Goal: Information Seeking & Learning: Find specific fact

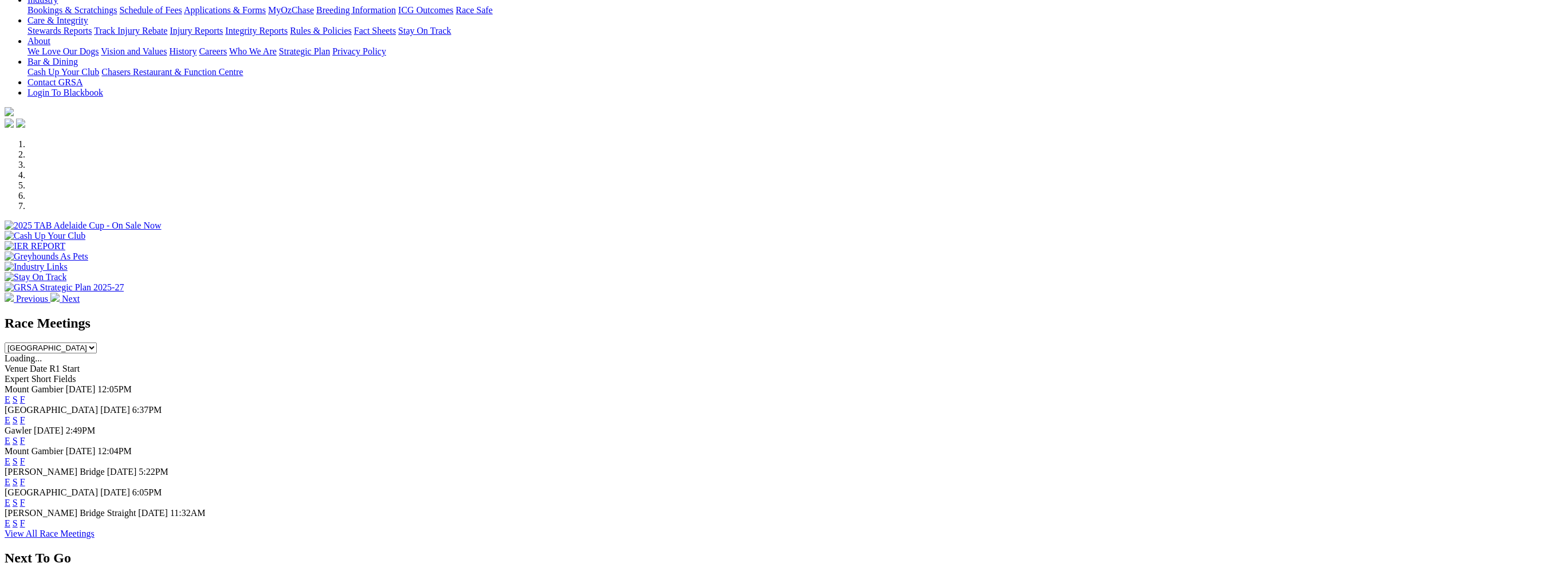
scroll to position [343, 0]
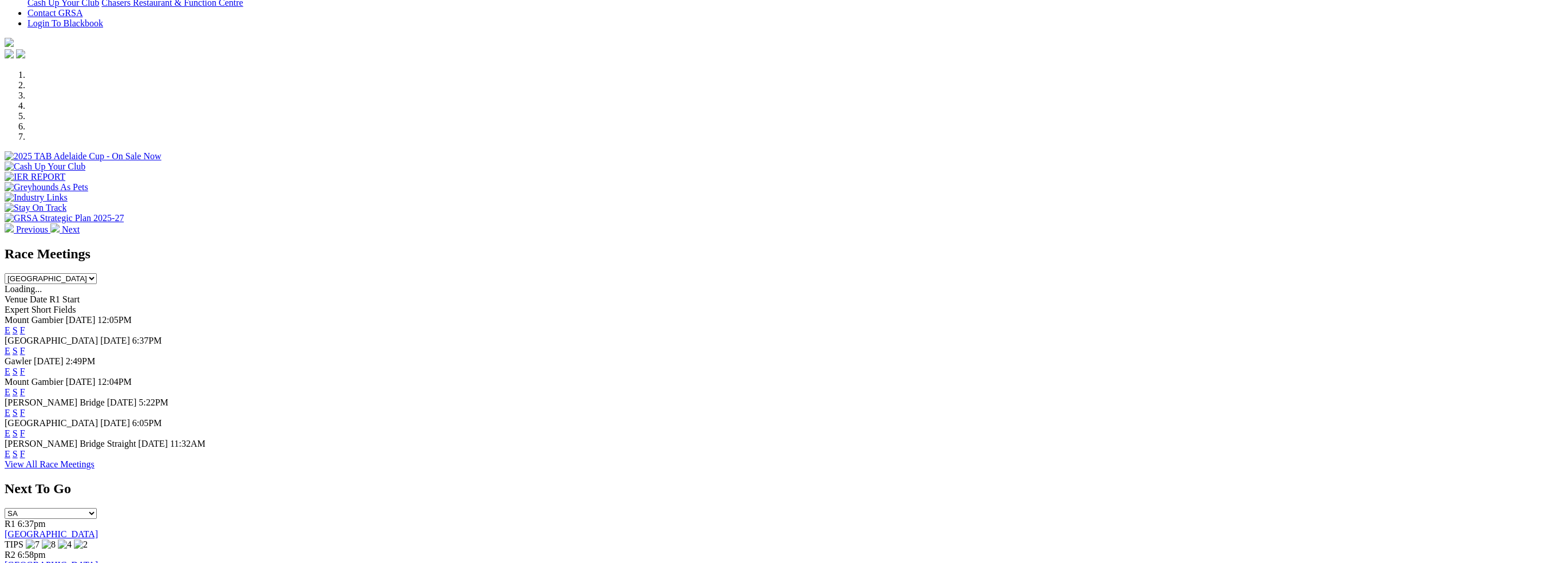
click at [26, 408] on link "F" at bounding box center [22, 413] width 5 height 10
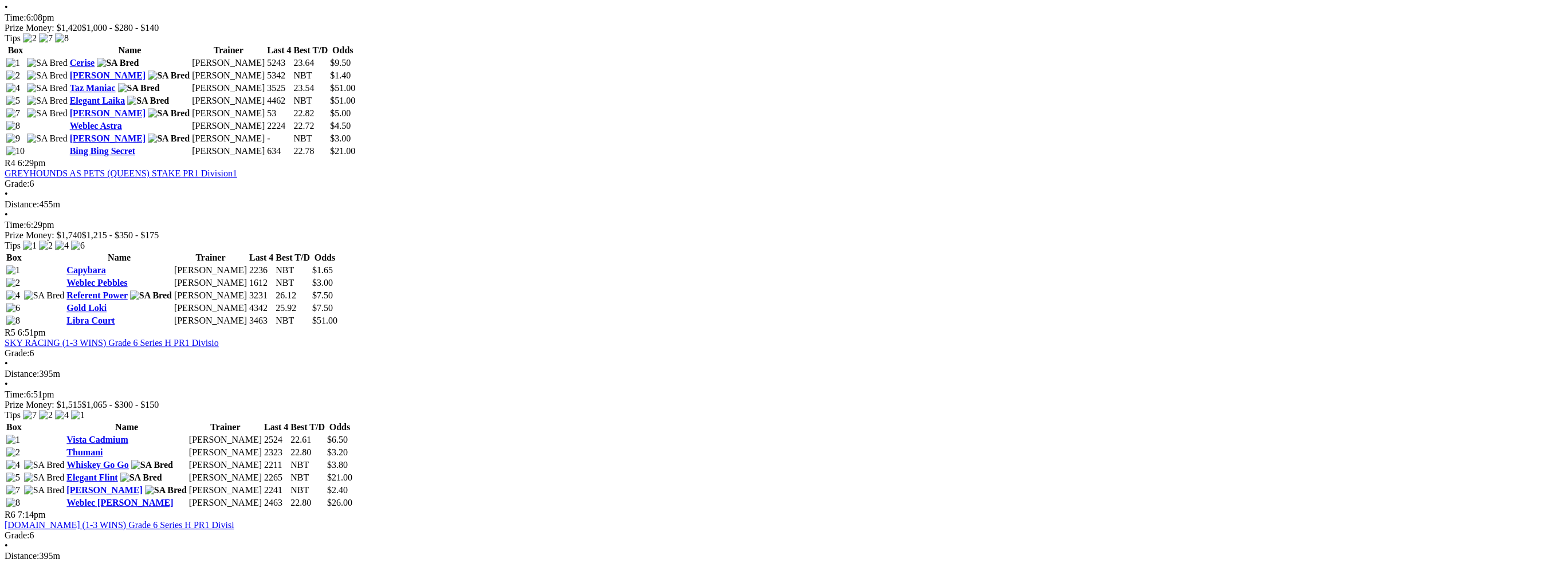
scroll to position [1031, 0]
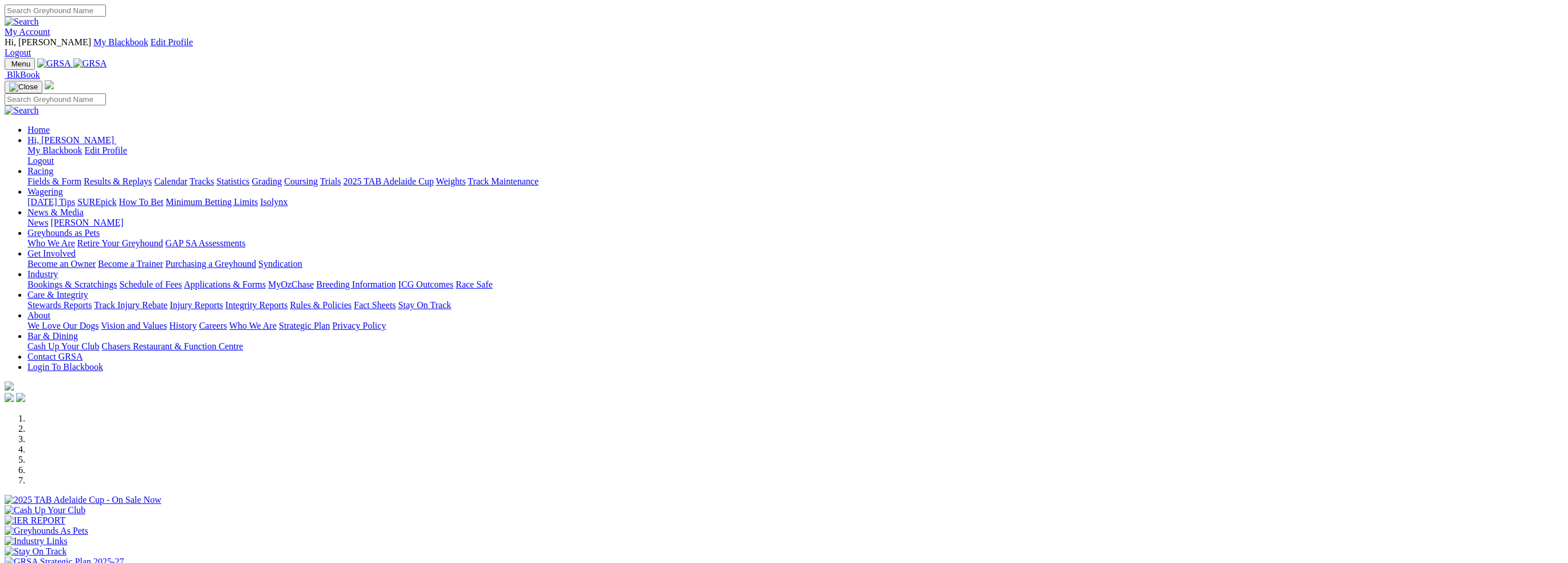
scroll to position [343, 0]
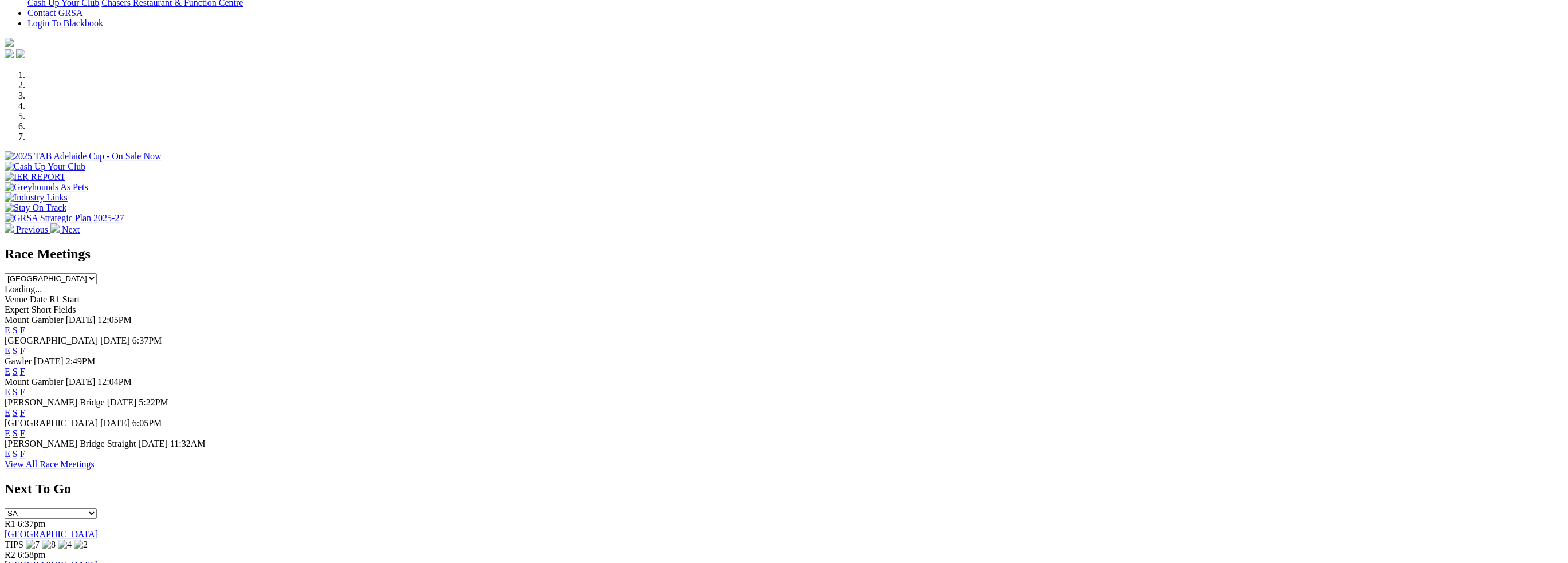
click at [26, 429] on link "F" at bounding box center [22, 434] width 5 height 10
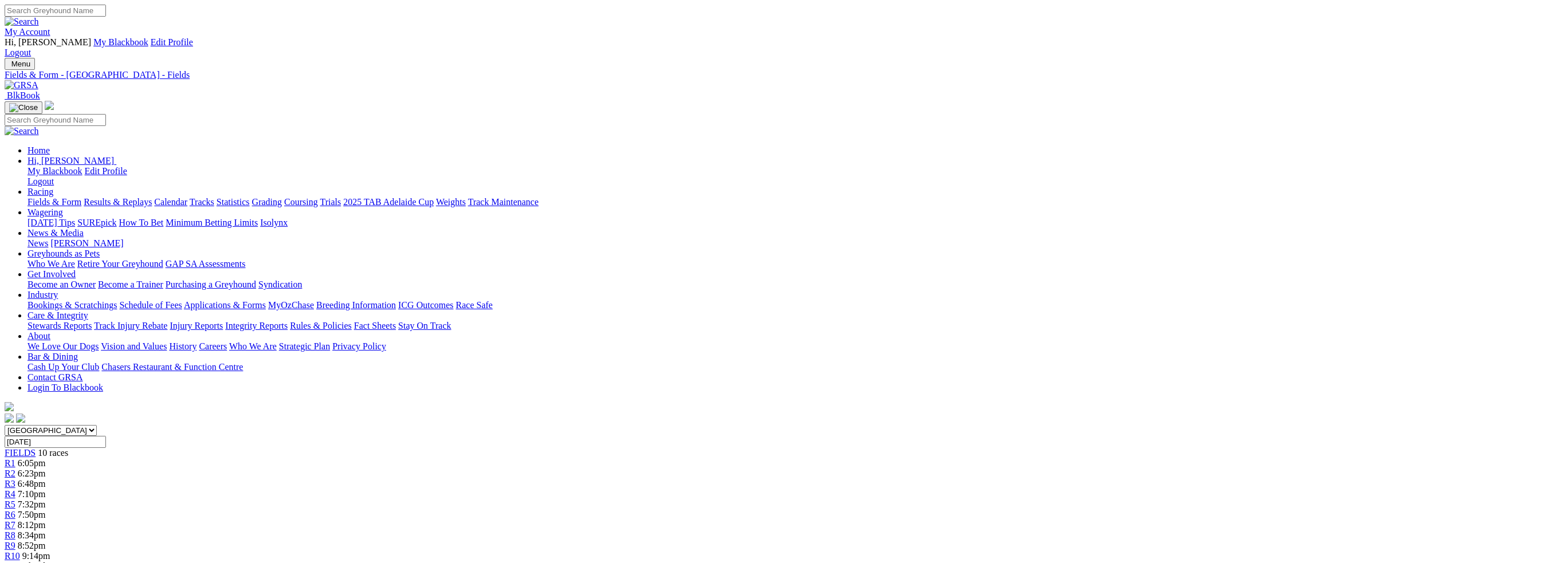
click at [106, 14] on input "Search" at bounding box center [55, 10] width 101 height 12
type input "canya jive"
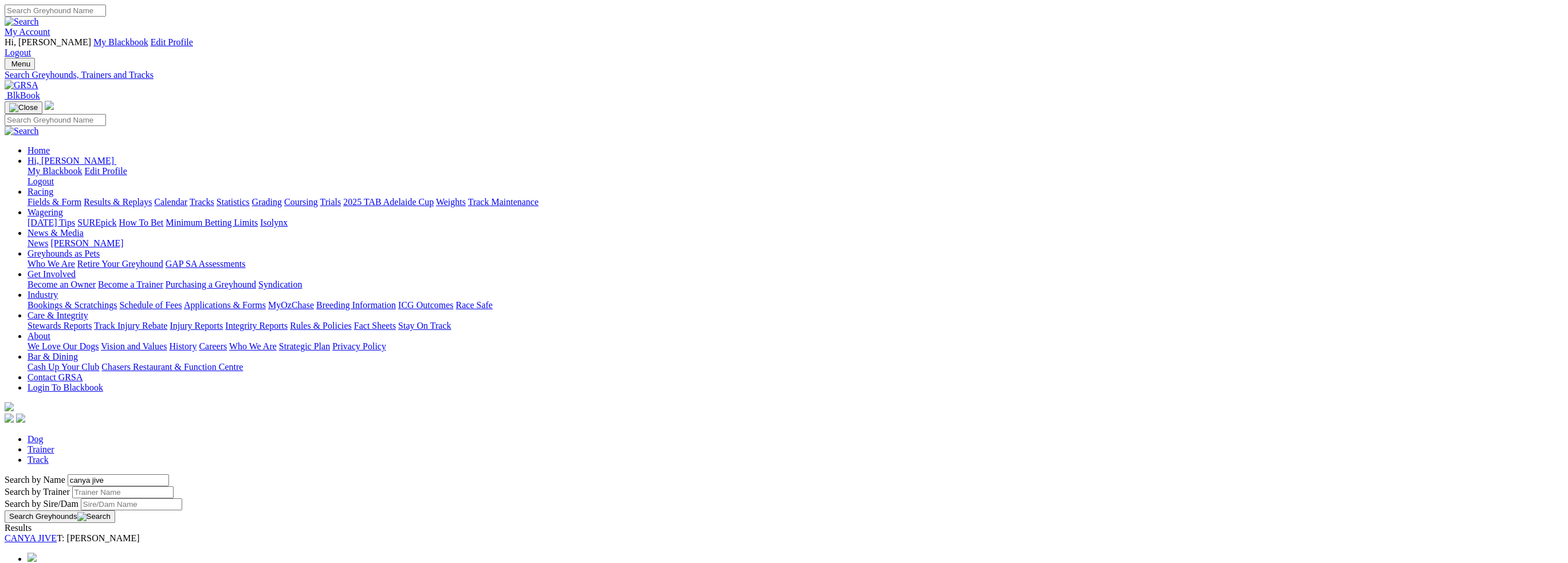
click at [57, 533] on link "CANYA JIVE" at bounding box center [30, 538] width 52 height 10
